Goal: Navigation & Orientation: Find specific page/section

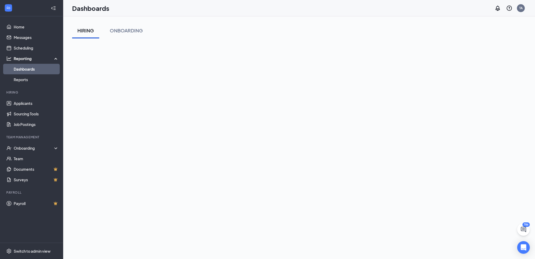
click at [217, 29] on div "HIRING ONBOARDING" at bounding box center [299, 31] width 454 height 16
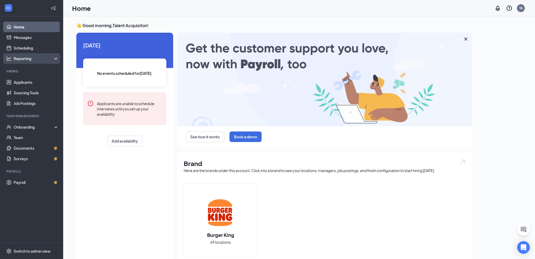
click at [20, 59] on div "Reporting" at bounding box center [36, 58] width 45 height 5
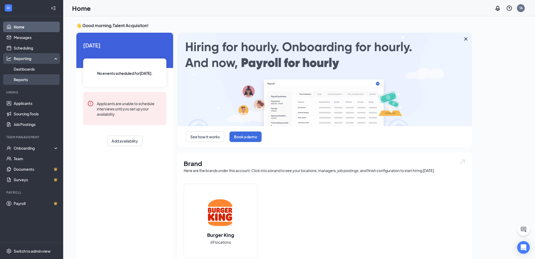
click at [22, 79] on link "Reports" at bounding box center [36, 79] width 45 height 11
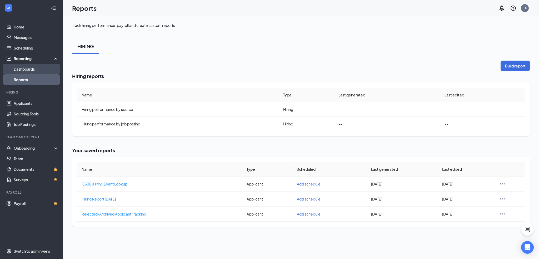
click at [24, 69] on link "Dashboards" at bounding box center [36, 69] width 45 height 11
